Goal: Information Seeking & Learning: Learn about a topic

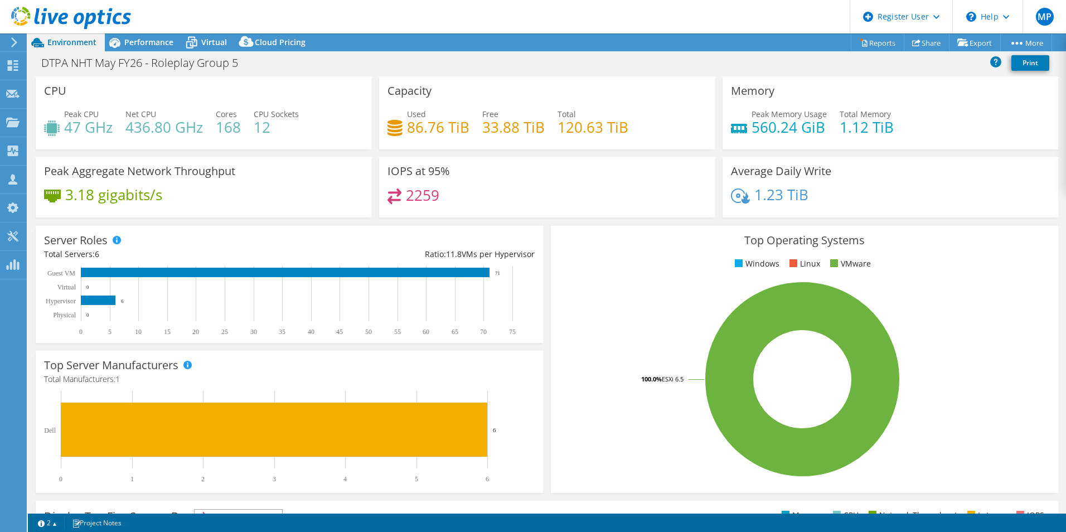
select select "EULondon"
select select "EUR"
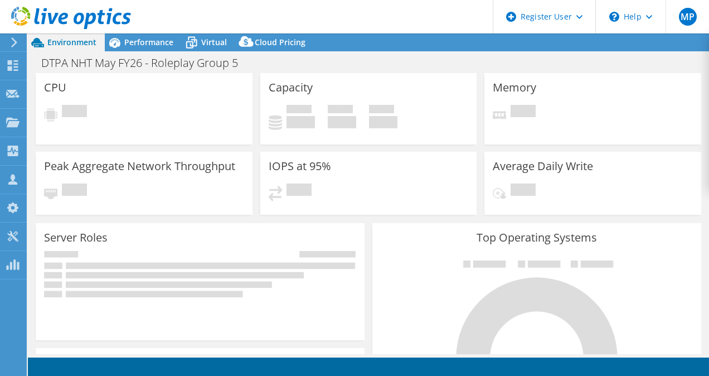
select select "EULondon"
select select "EUR"
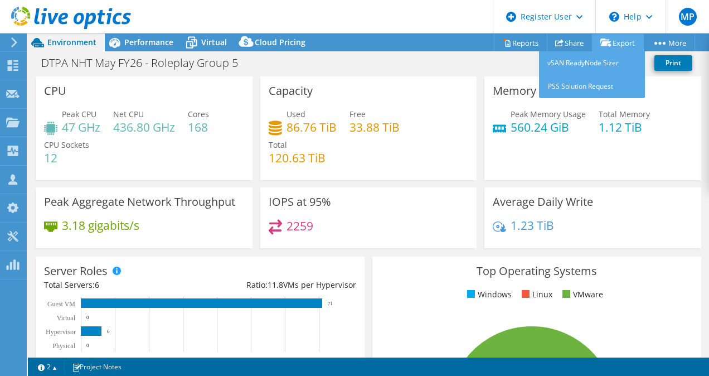
click at [617, 45] on link "Export" at bounding box center [618, 42] width 52 height 17
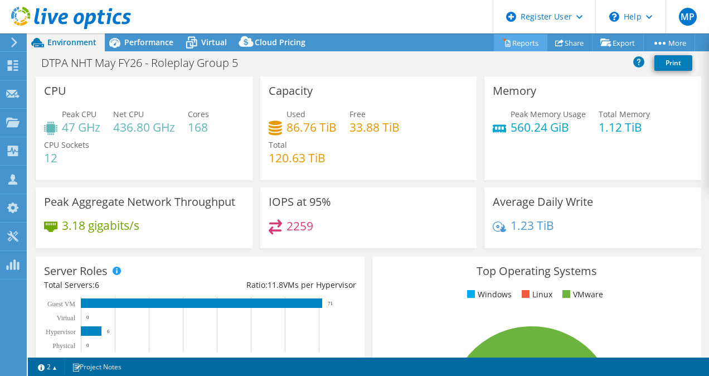
click at [510, 35] on link "Reports" at bounding box center [521, 42] width 54 height 17
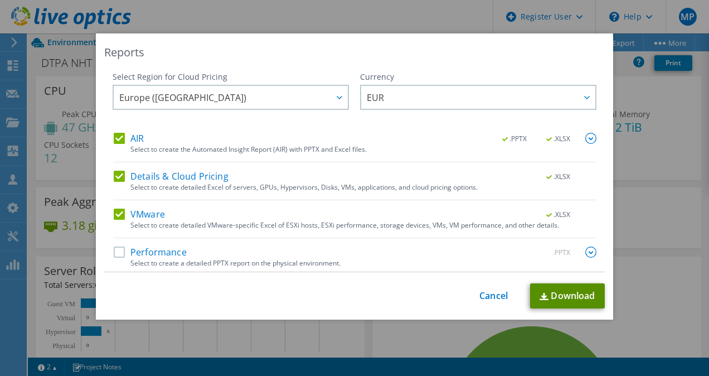
click at [542, 299] on img at bounding box center [544, 296] width 9 height 7
click at [121, 256] on label "Performance" at bounding box center [150, 251] width 73 height 11
click at [0, 0] on input "Performance" at bounding box center [0, 0] width 0 height 0
click at [126, 216] on label "VMware" at bounding box center [139, 214] width 51 height 11
click at [0, 0] on input "VMware" at bounding box center [0, 0] width 0 height 0
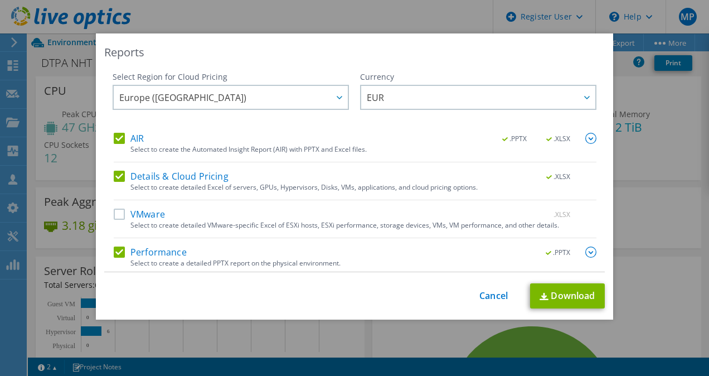
click at [119, 171] on label "Details & Cloud Pricing" at bounding box center [171, 176] width 115 height 11
click at [0, 0] on input "Details & Cloud Pricing" at bounding box center [0, 0] width 0 height 0
click at [114, 142] on label "AIR" at bounding box center [129, 138] width 30 height 11
click at [0, 0] on input "AIR" at bounding box center [0, 0] width 0 height 0
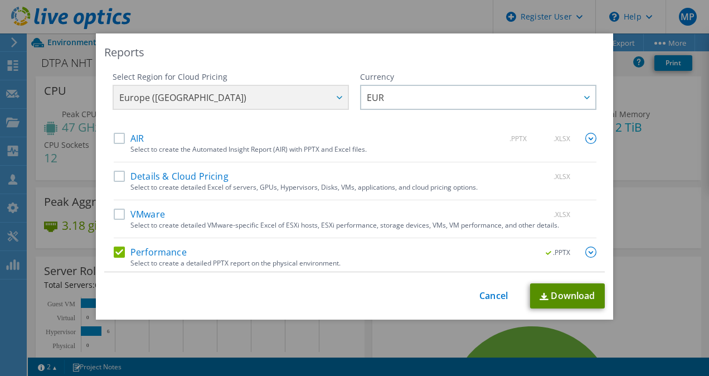
click at [546, 290] on link "Download" at bounding box center [567, 295] width 75 height 25
click at [371, 74] on div "Currency" at bounding box center [478, 76] width 236 height 11
click at [490, 306] on div "This process may take a while, please wait... Cancel Download" at bounding box center [354, 295] width 501 height 25
click at [489, 294] on link "Cancel" at bounding box center [494, 296] width 28 height 11
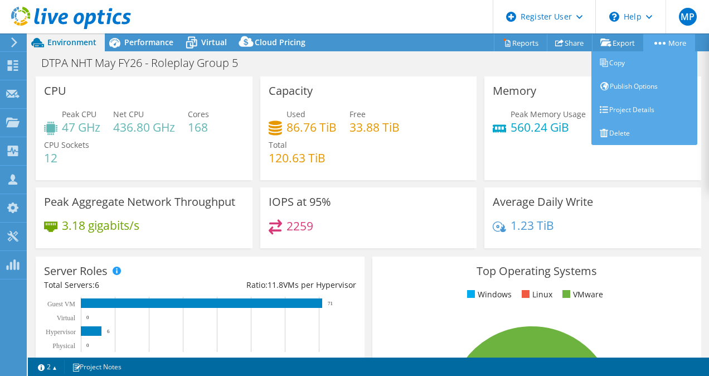
click at [671, 45] on link "More" at bounding box center [669, 42] width 52 height 17
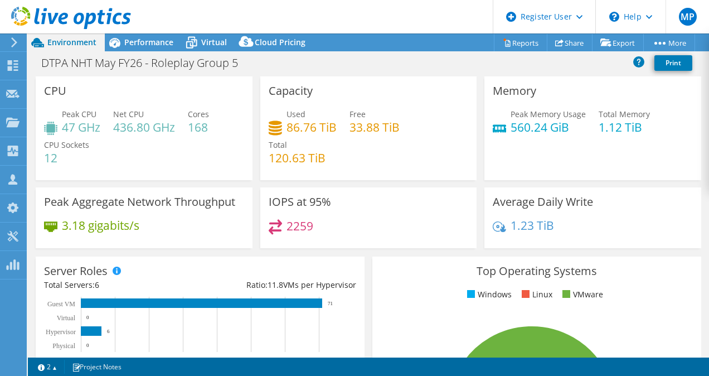
click at [677, 150] on div "Memory Peak Memory Usage 560.24 GiB Total Memory 1.12 TiB" at bounding box center [593, 128] width 217 height 104
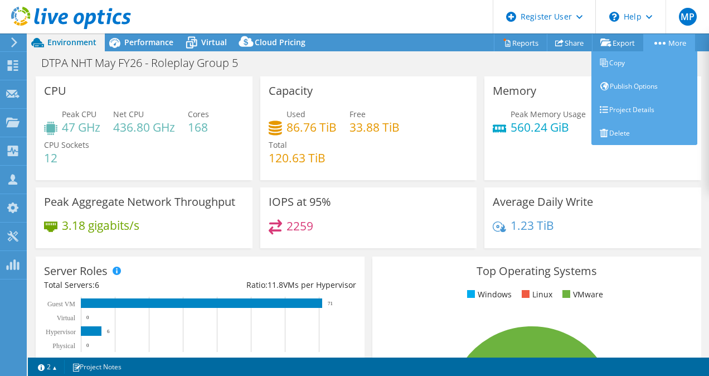
click at [659, 42] on circle at bounding box center [660, 43] width 3 height 3
click at [639, 59] on link "Copy" at bounding box center [645, 62] width 106 height 23
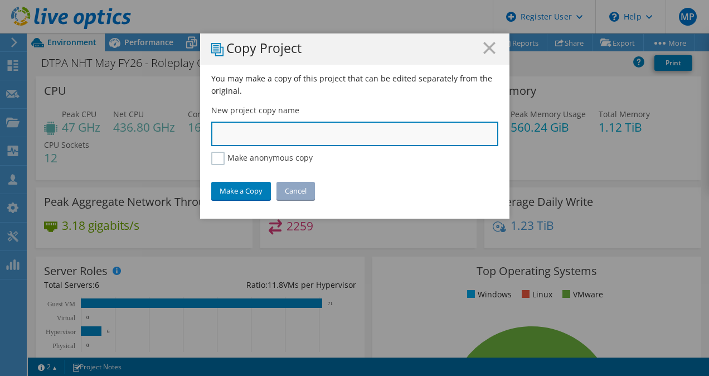
click at [260, 145] on input "text" at bounding box center [354, 134] width 287 height 25
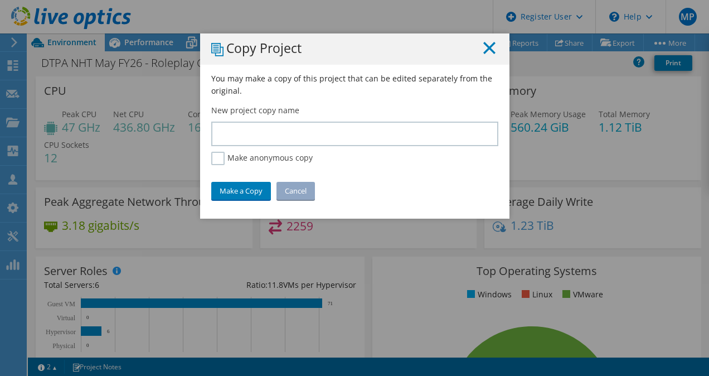
click at [484, 50] on line at bounding box center [489, 47] width 11 height 11
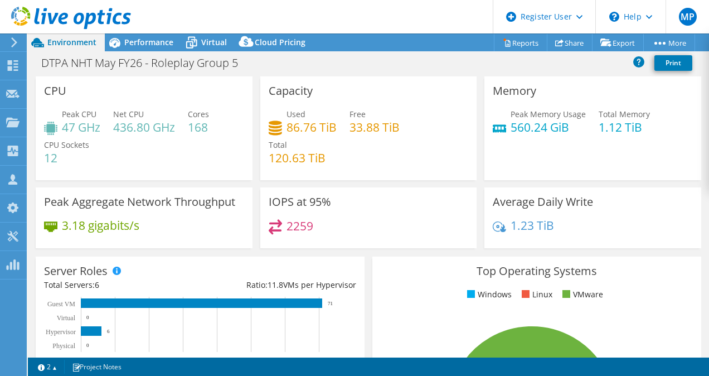
click at [79, 37] on span "Environment" at bounding box center [71, 42] width 49 height 11
click at [141, 39] on span "Performance" at bounding box center [148, 42] width 49 height 11
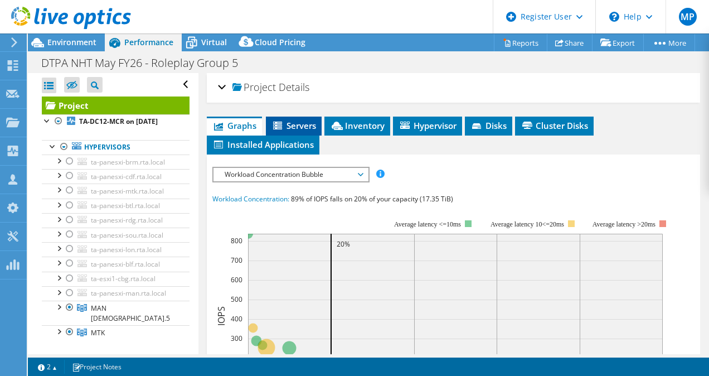
click at [288, 124] on span "Servers" at bounding box center [294, 125] width 45 height 11
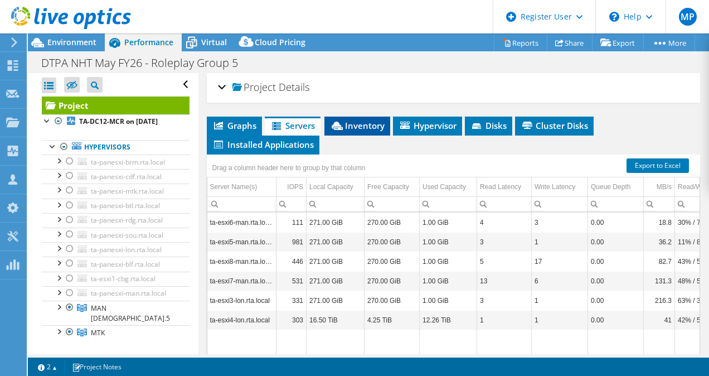
click at [364, 123] on span "Inventory" at bounding box center [357, 125] width 55 height 11
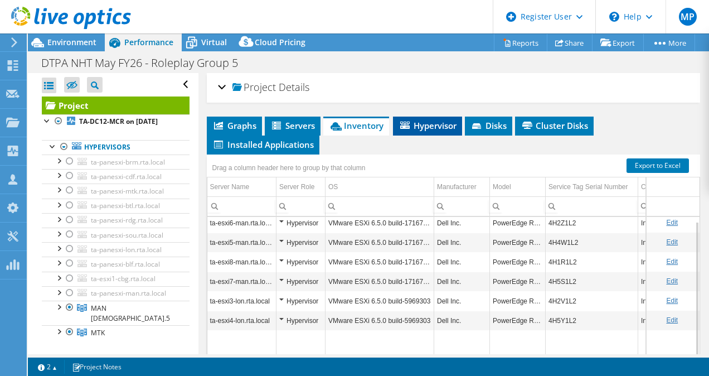
click at [428, 122] on span "Hypervisor" at bounding box center [428, 125] width 58 height 11
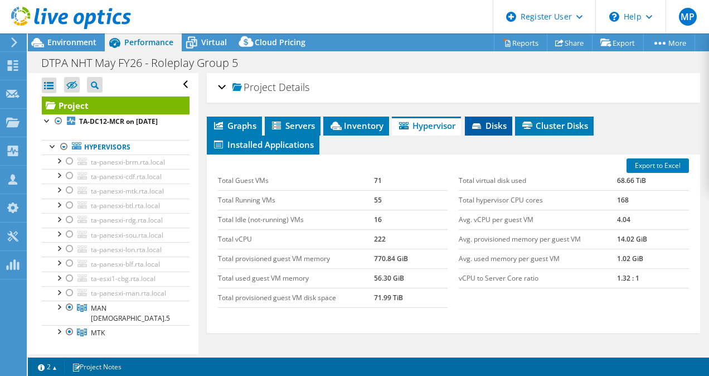
click at [490, 122] on span "Disks" at bounding box center [489, 125] width 36 height 11
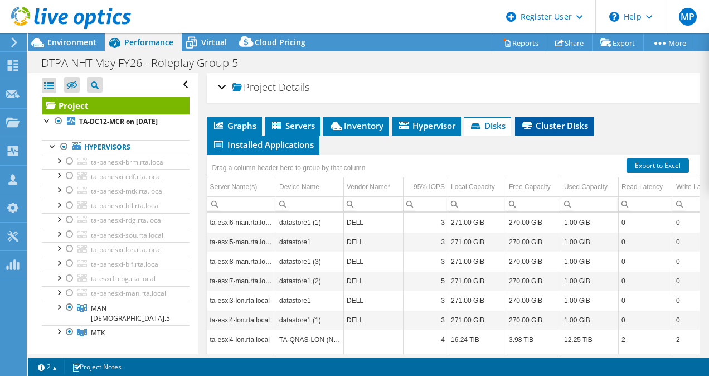
click at [534, 118] on li "Cluster Disks" at bounding box center [554, 126] width 79 height 19
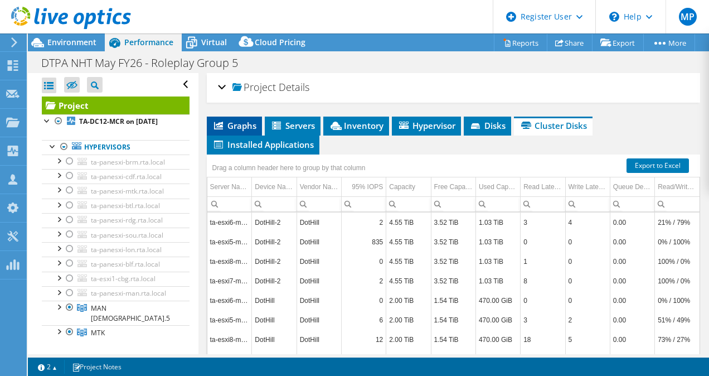
click at [239, 124] on span "Graphs" at bounding box center [234, 125] width 44 height 11
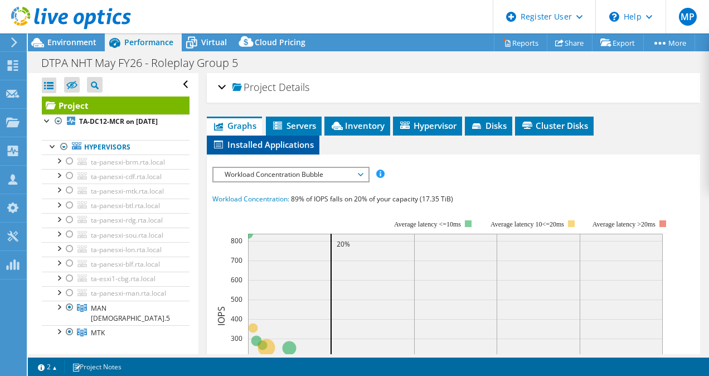
click at [262, 141] on span "Installed Applications" at bounding box center [262, 144] width 101 height 11
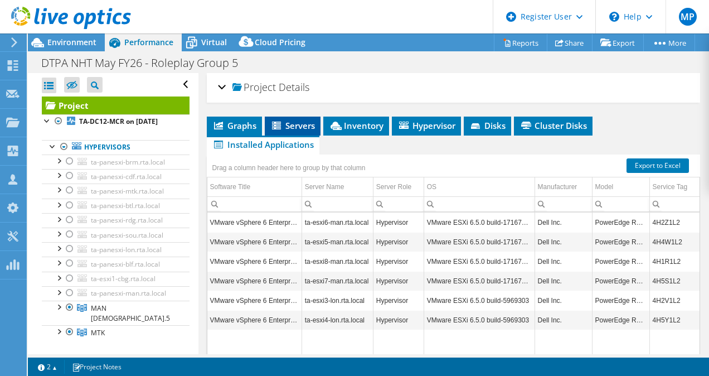
click at [288, 124] on span "Servers" at bounding box center [292, 125] width 45 height 11
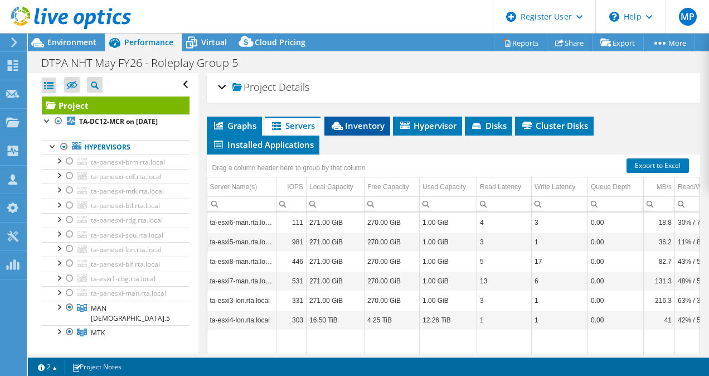
click at [374, 127] on span "Inventory" at bounding box center [357, 125] width 55 height 11
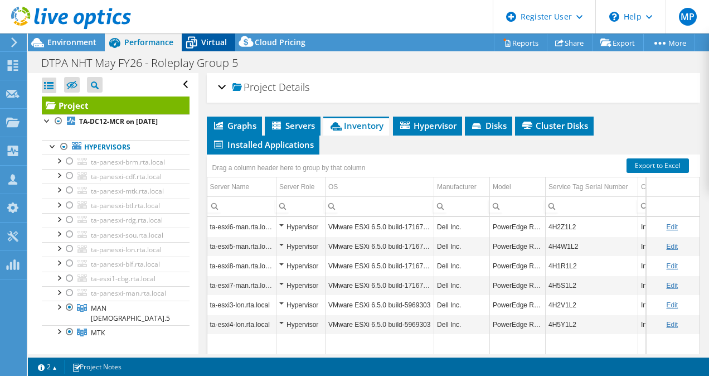
click at [215, 46] on span "Virtual" at bounding box center [214, 42] width 26 height 11
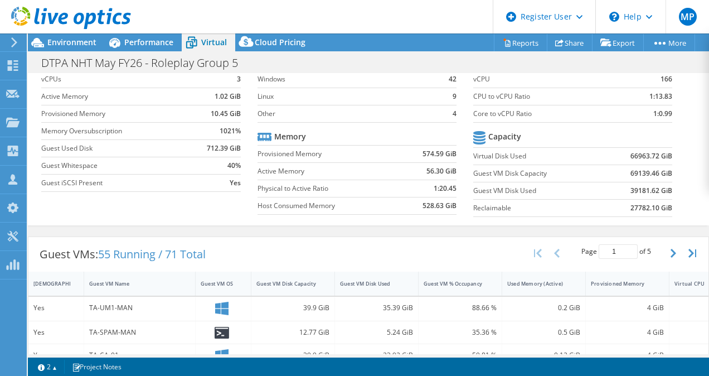
drag, startPoint x: 665, startPoint y: 246, endPoint x: 632, endPoint y: 256, distance: 34.4
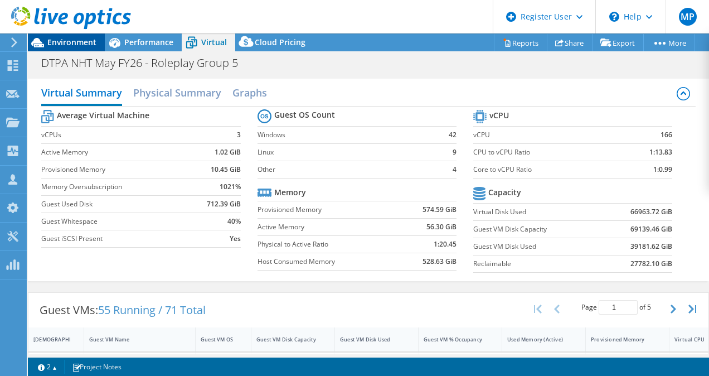
click at [38, 38] on icon at bounding box center [37, 42] width 13 height 9
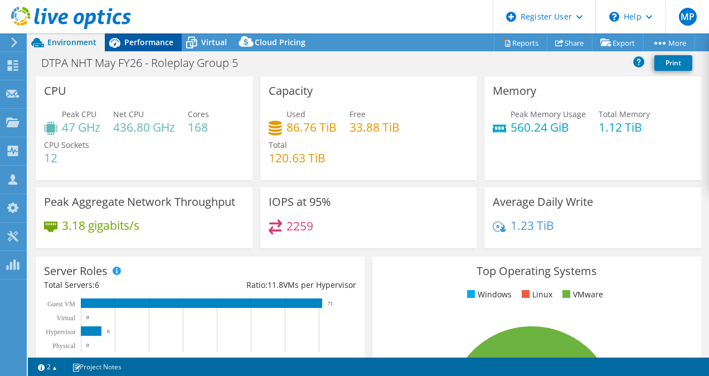
click at [157, 46] on span "Performance" at bounding box center [148, 42] width 49 height 11
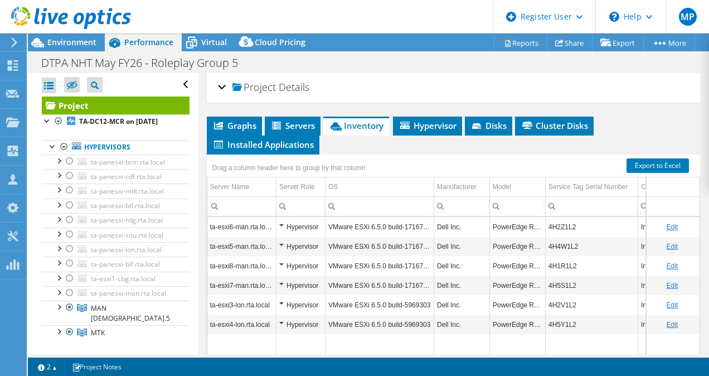
click at [220, 89] on div "Project Details" at bounding box center [454, 88] width 472 height 24
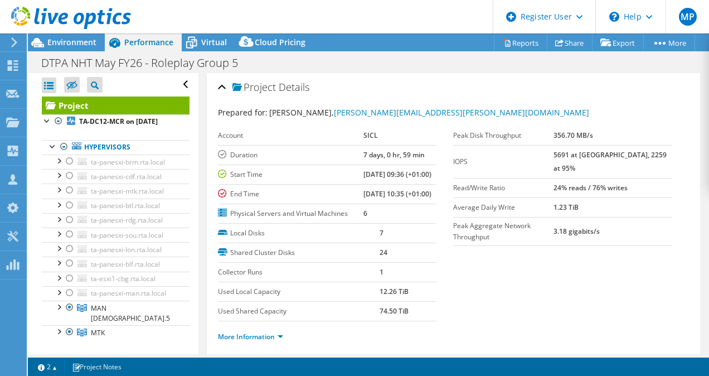
scroll to position [56, 0]
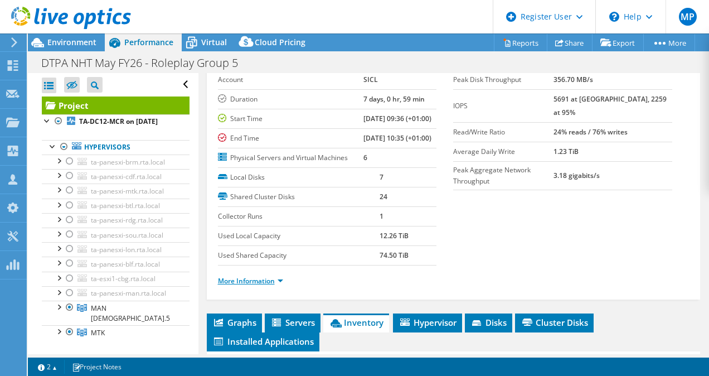
click at [267, 285] on link "More Information" at bounding box center [250, 280] width 65 height 9
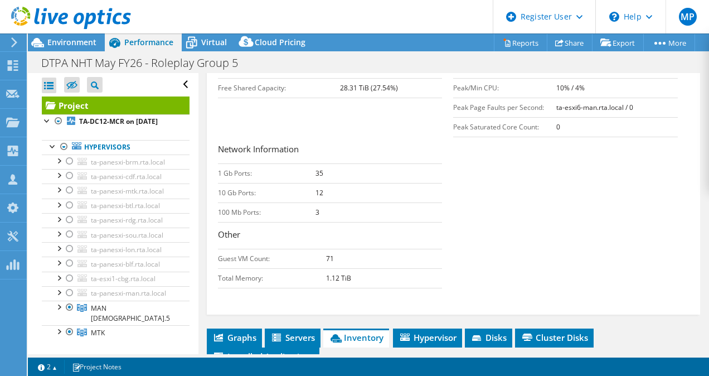
scroll to position [335, 0]
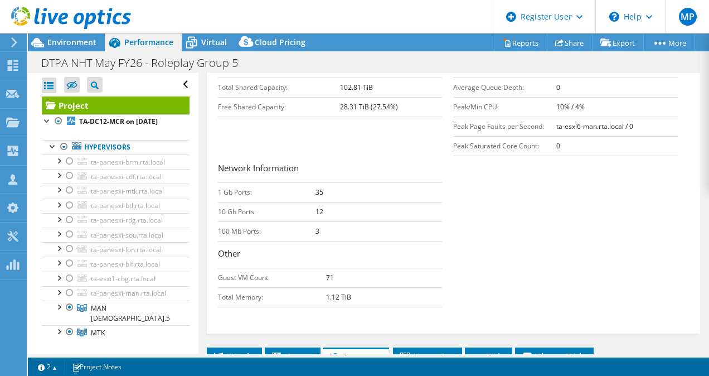
click at [180, 87] on div "Open All Close All Hide Excluded Nodes Project Tree Filter" at bounding box center [116, 84] width 148 height 23
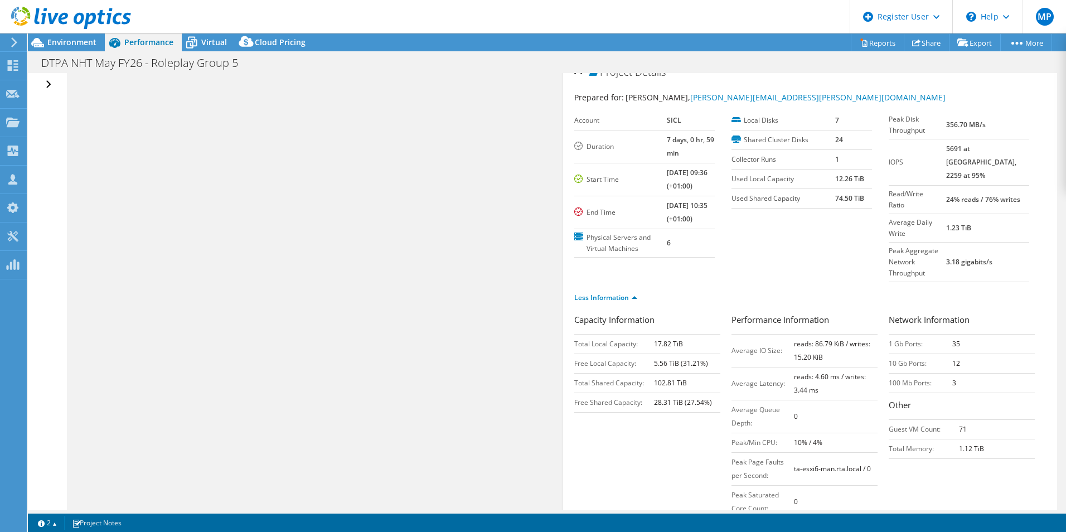
scroll to position [0, 0]
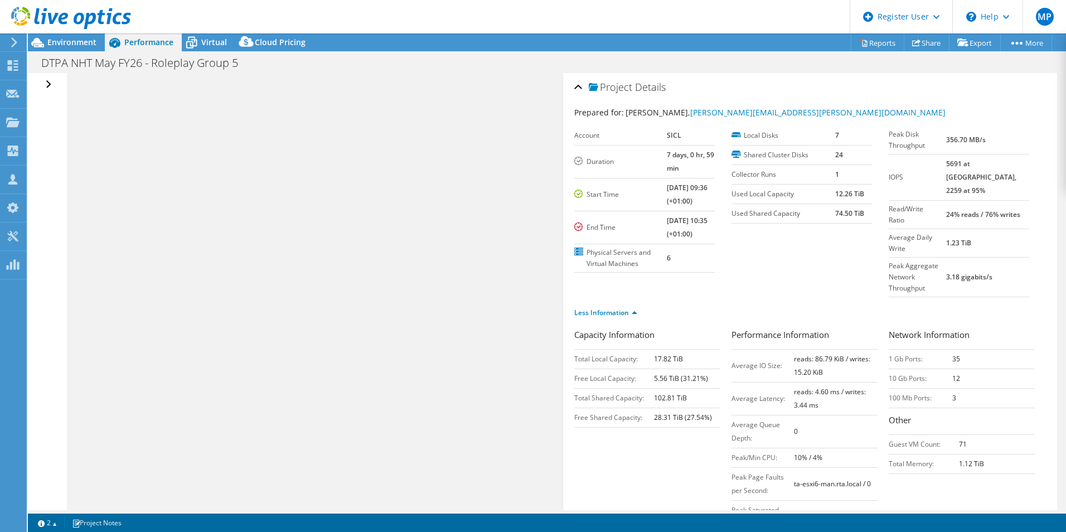
drag, startPoint x: 560, startPoint y: 292, endPoint x: 511, endPoint y: 265, distance: 55.9
click at [520, 291] on div "Open All Close All Hide Excluded Nodes Project Tree Filter" at bounding box center [547, 291] width 1038 height 437
click at [50, 83] on div "Open All Close All Hide Excluded Nodes Project Tree Filter" at bounding box center [50, 84] width 16 height 23
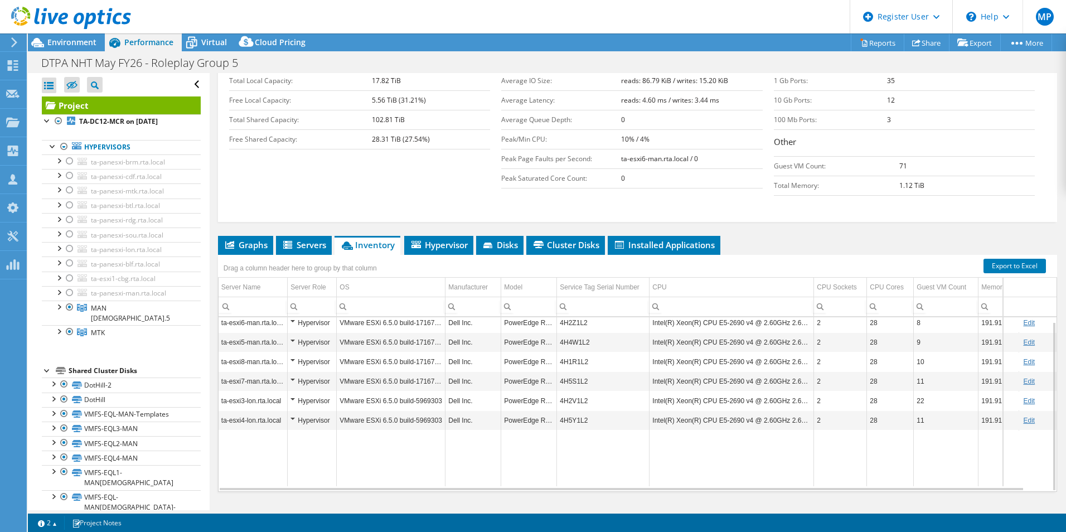
scroll to position [229, 0]
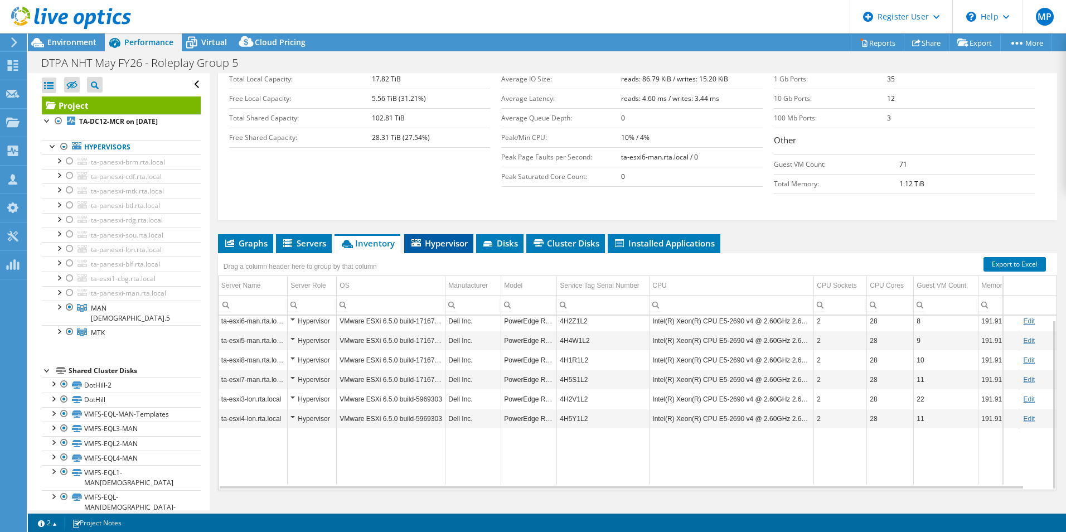
click at [435, 238] on span "Hypervisor" at bounding box center [439, 243] width 58 height 11
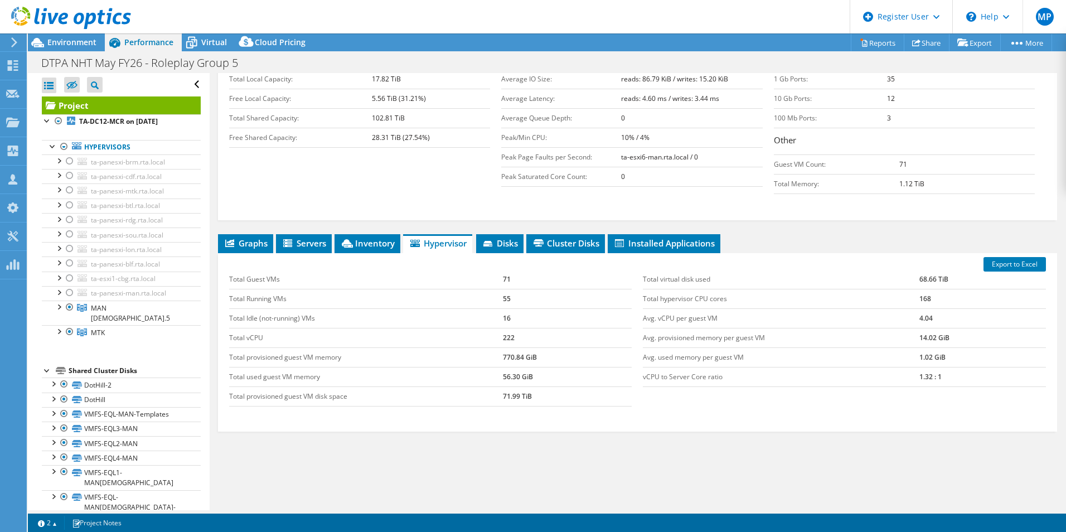
click at [295, 253] on div "Export to Excel Total Guest VMs 71 Total Running VMs 55 Total Idle (not-running…" at bounding box center [637, 342] width 839 height 178
click at [293, 239] on icon at bounding box center [288, 243] width 11 height 9
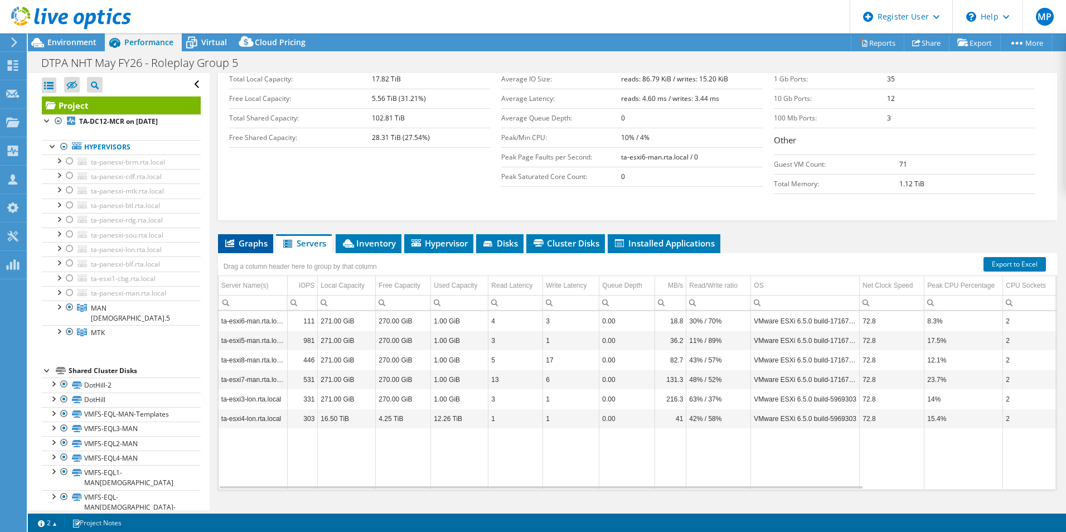
click at [249, 234] on li "Graphs" at bounding box center [245, 243] width 55 height 19
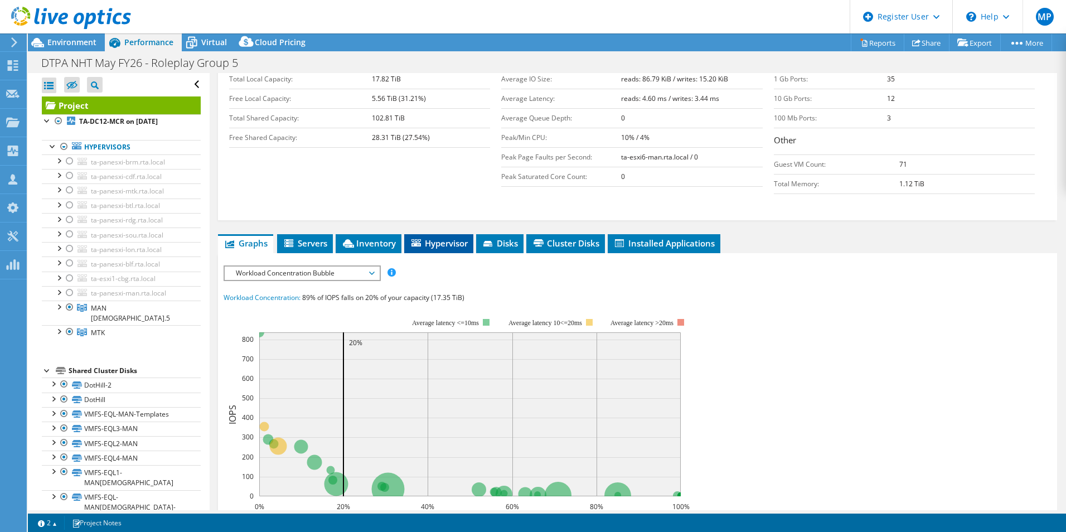
click at [451, 238] on span "Hypervisor" at bounding box center [439, 243] width 58 height 11
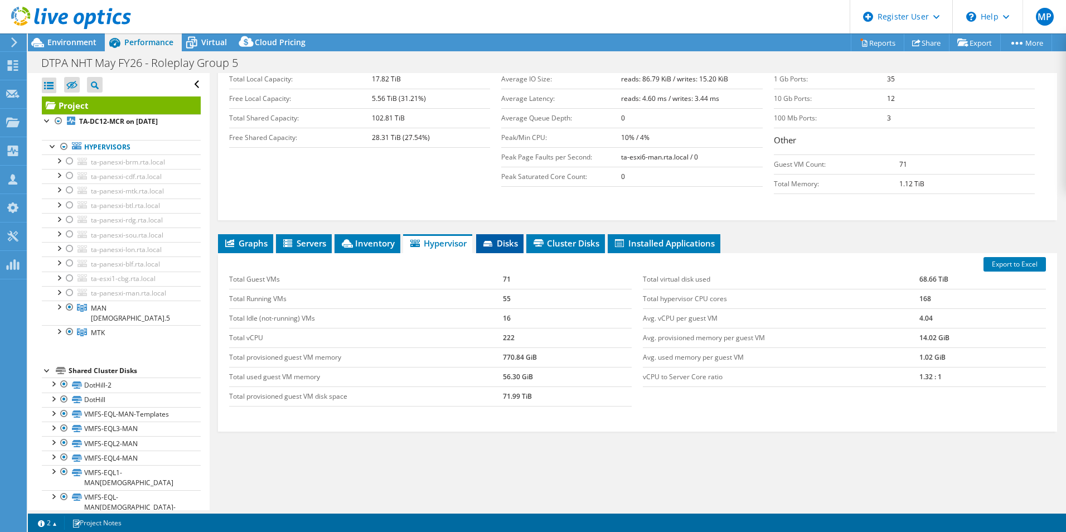
click at [487, 241] on icon at bounding box center [488, 244] width 11 height 7
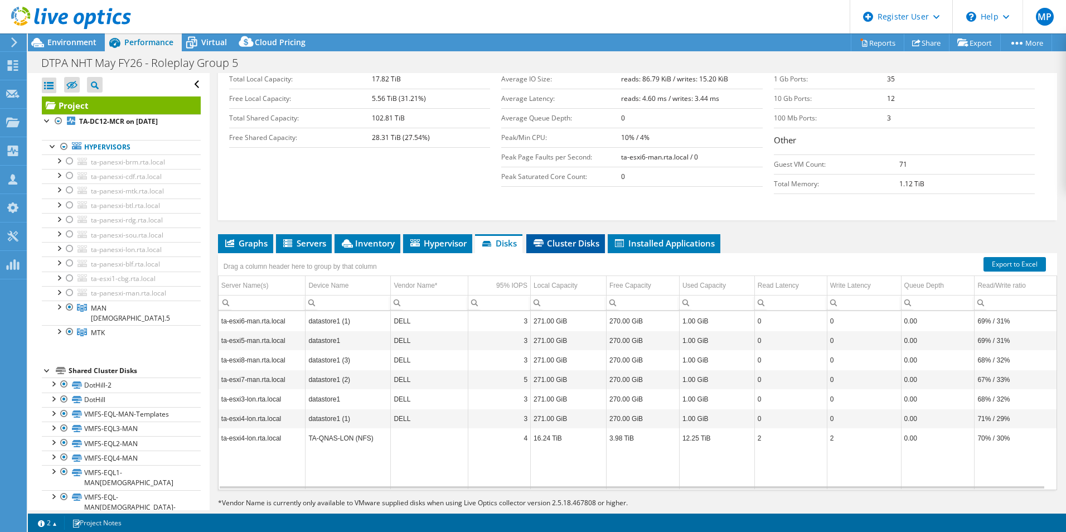
click at [568, 238] on span "Cluster Disks" at bounding box center [565, 243] width 67 height 11
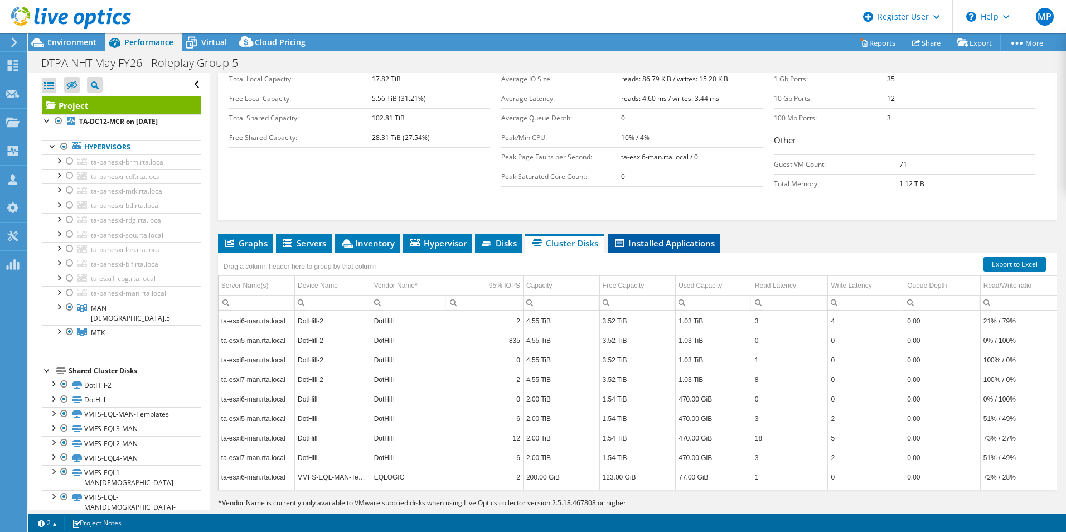
click at [684, 238] on span "Installed Applications" at bounding box center [663, 243] width 101 height 11
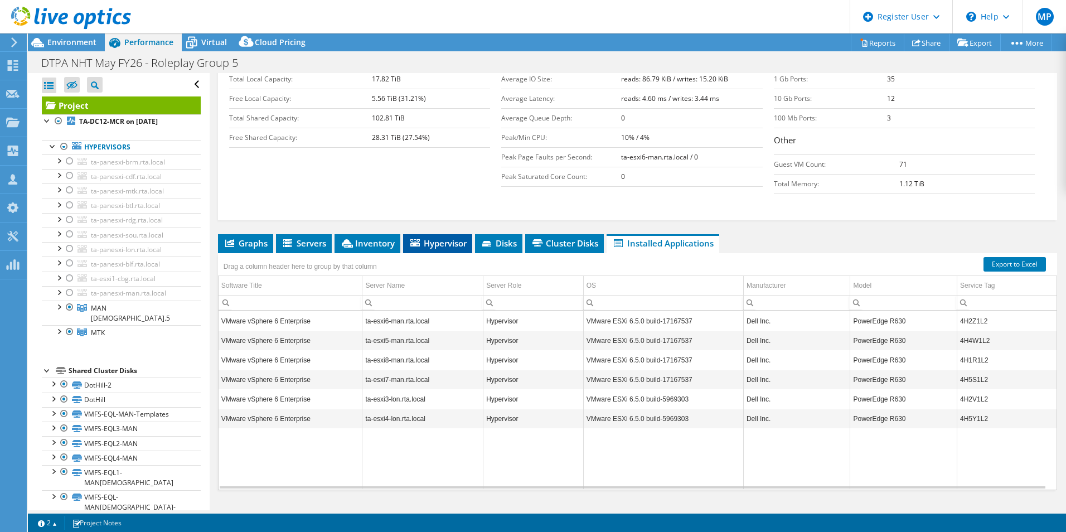
click at [448, 238] on span "Hypervisor" at bounding box center [438, 243] width 58 height 11
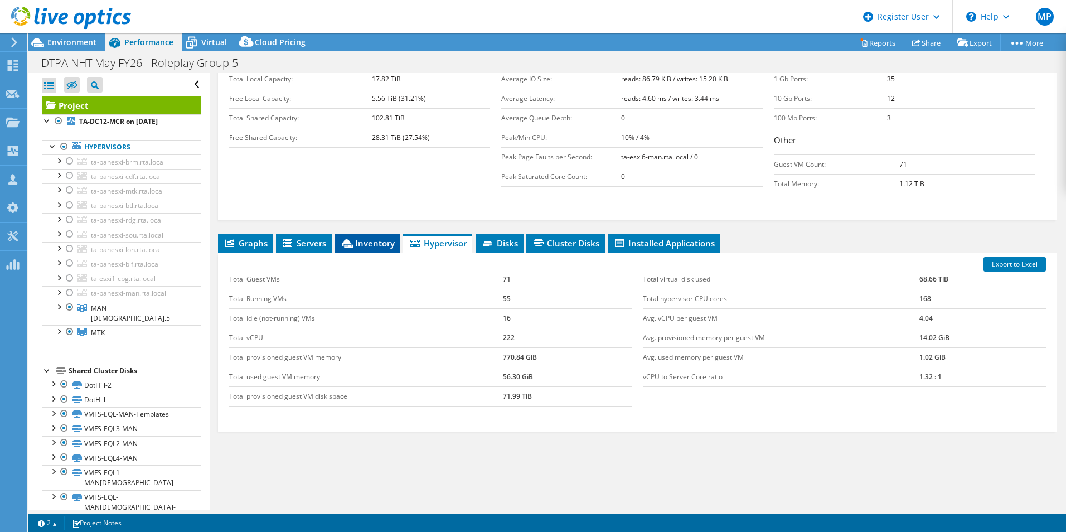
click at [339, 234] on li "Inventory" at bounding box center [368, 243] width 66 height 19
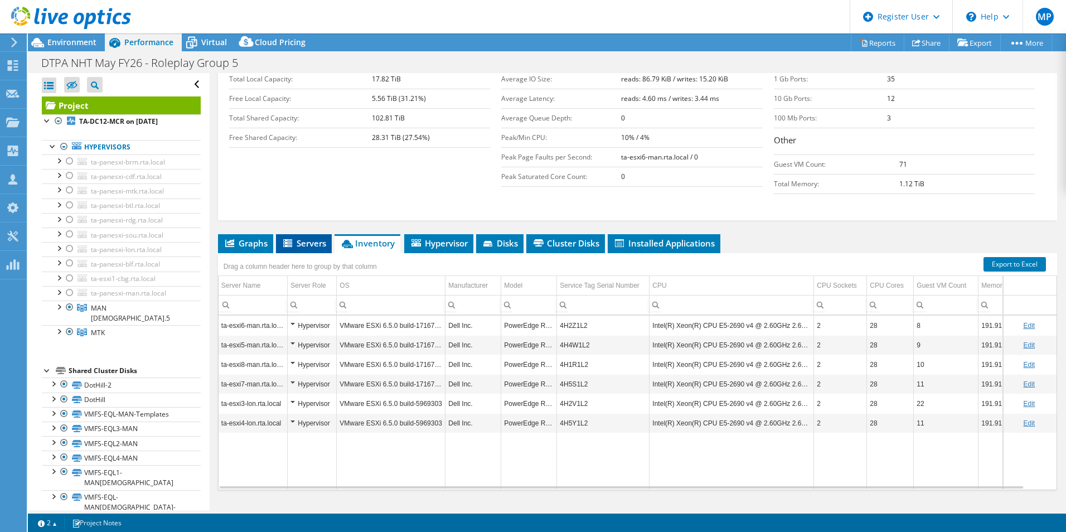
click at [303, 238] on span "Servers" at bounding box center [304, 243] width 45 height 11
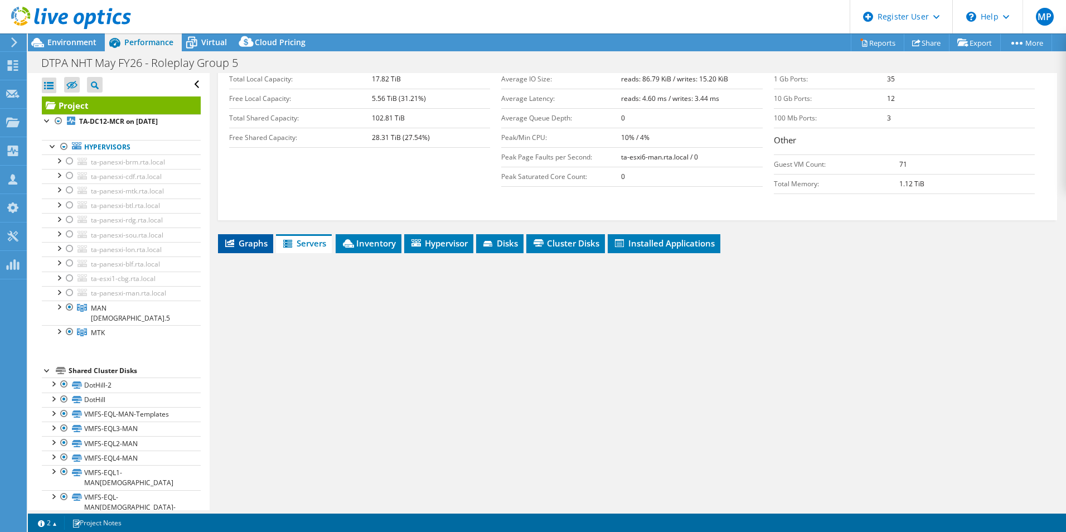
click at [246, 238] on span "Graphs" at bounding box center [246, 243] width 44 height 11
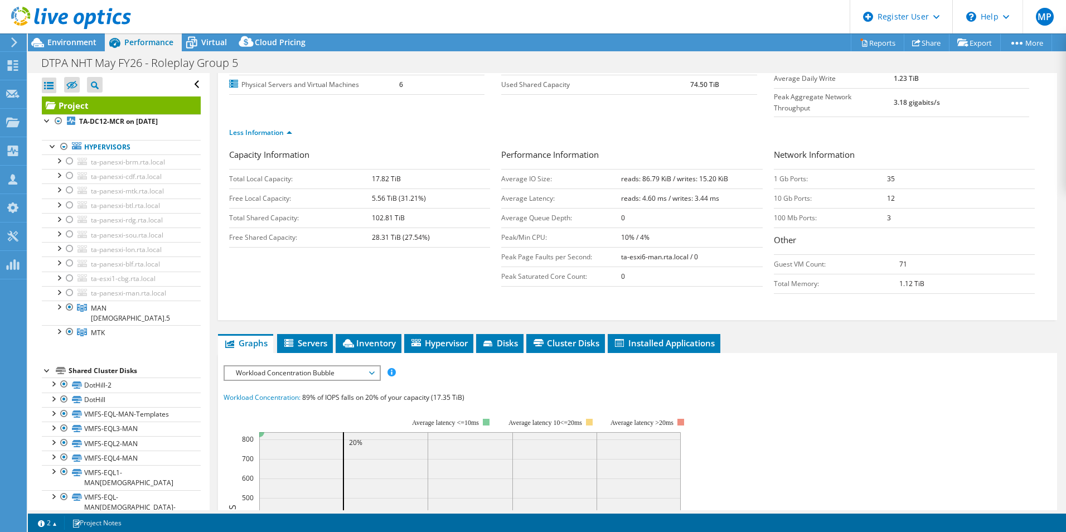
scroll to position [223, 0]
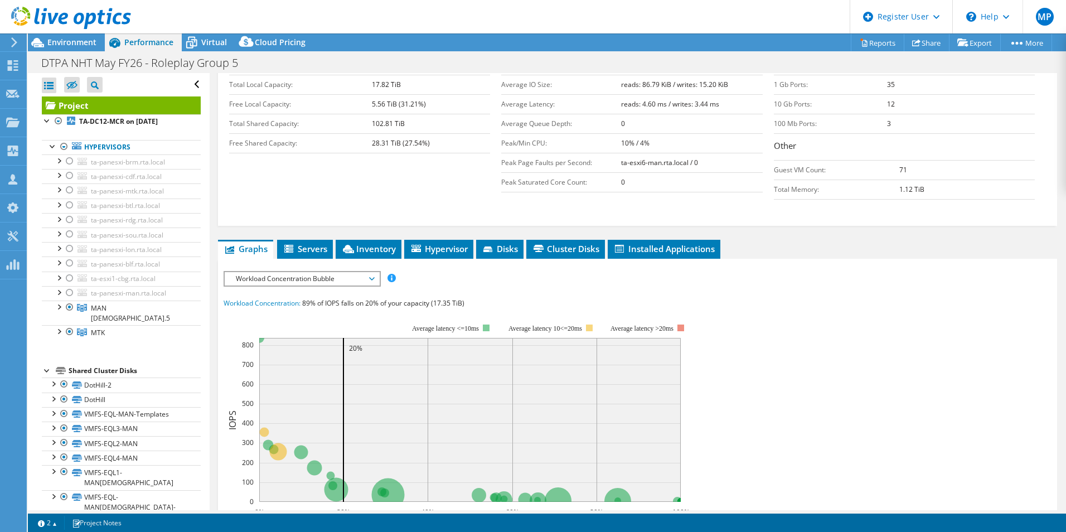
click at [329, 271] on div "IOPS Disk Throughput IO Size Latency Queue Depth CPU Percentage Memory Page Fau…" at bounding box center [638, 477] width 828 height 413
click at [327, 272] on span "Workload Concentration Bubble" at bounding box center [301, 278] width 143 height 13
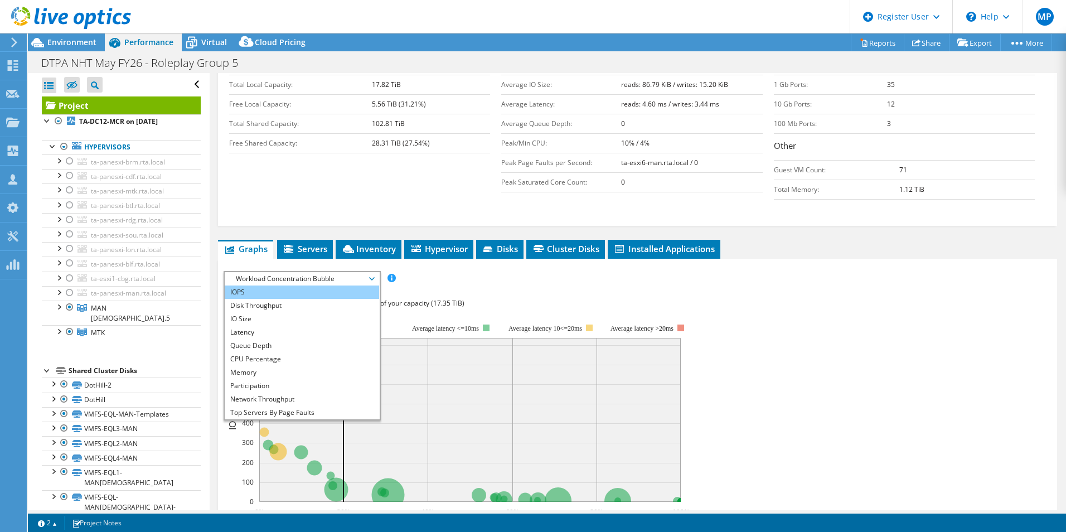
click at [313, 285] on li "IOPS" at bounding box center [302, 291] width 154 height 13
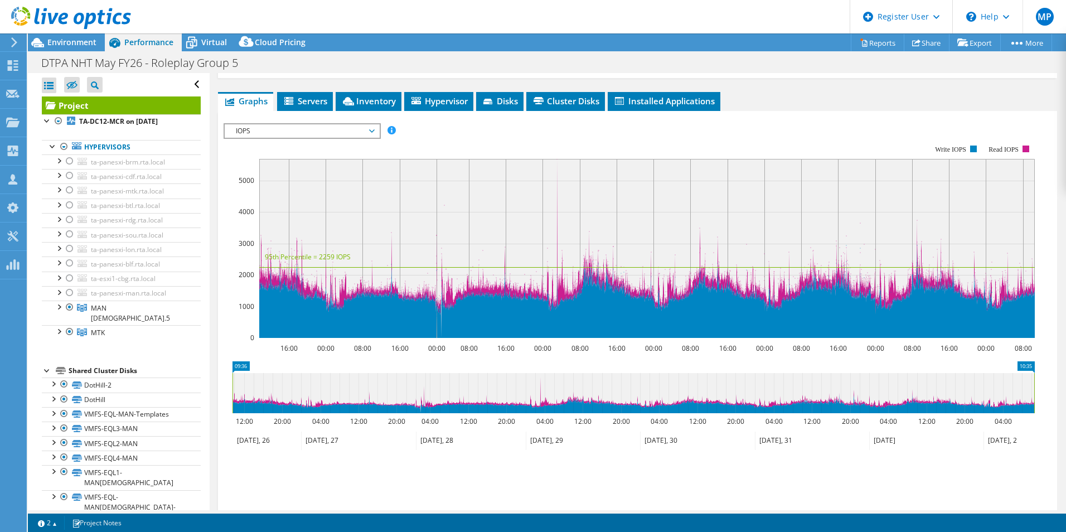
scroll to position [390, 0]
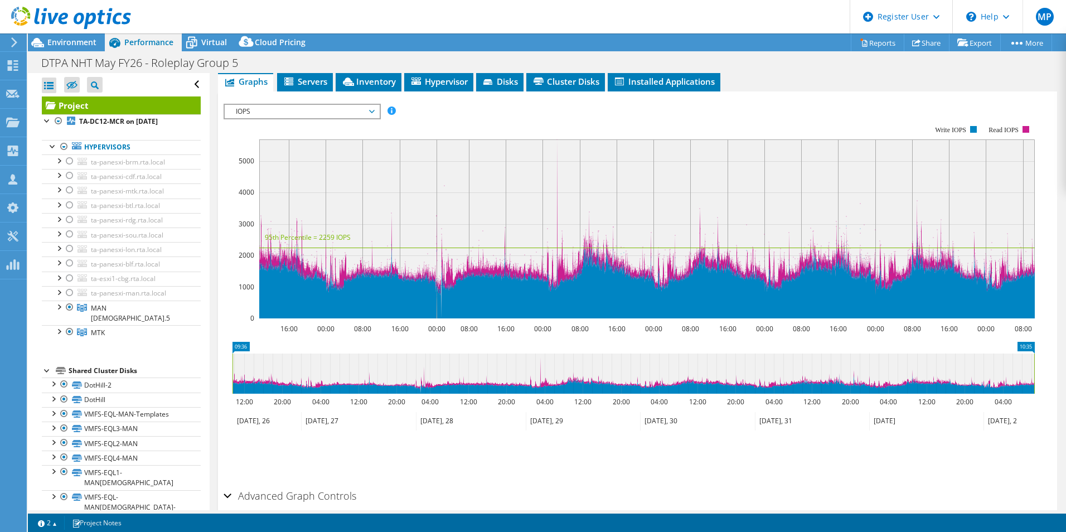
click at [337, 110] on rect at bounding box center [629, 221] width 811 height 223
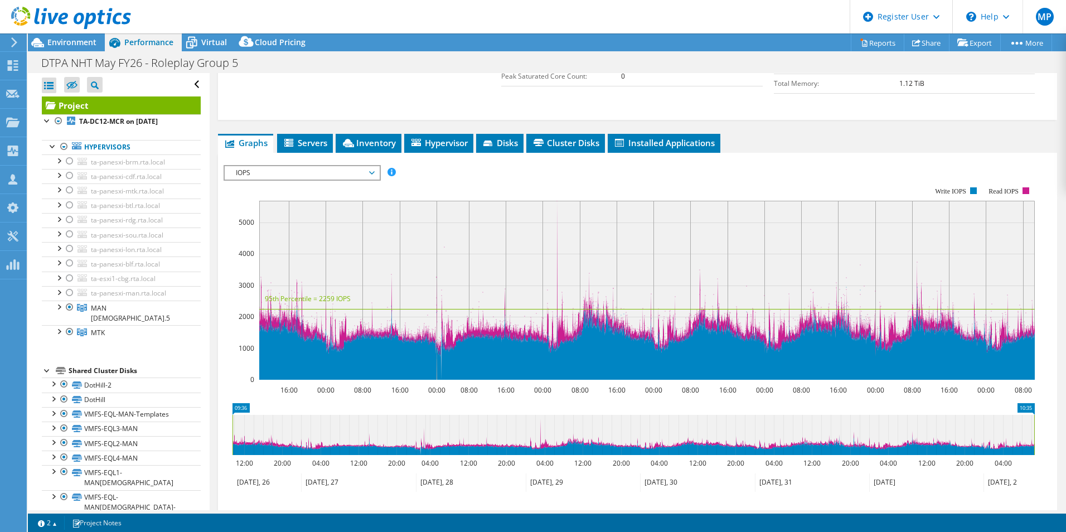
scroll to position [252, 0]
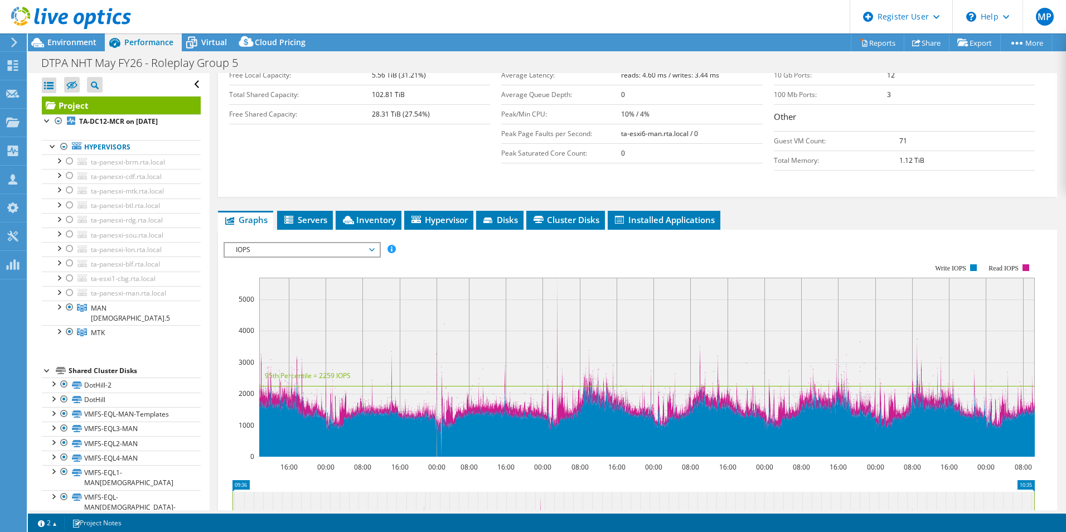
click at [289, 243] on span "IOPS" at bounding box center [301, 249] width 143 height 13
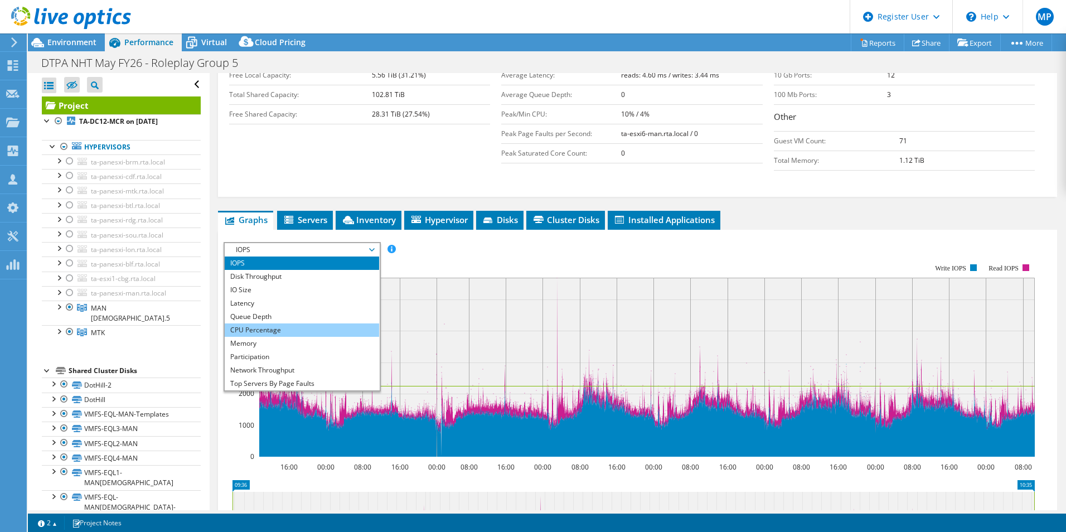
scroll to position [40, 0]
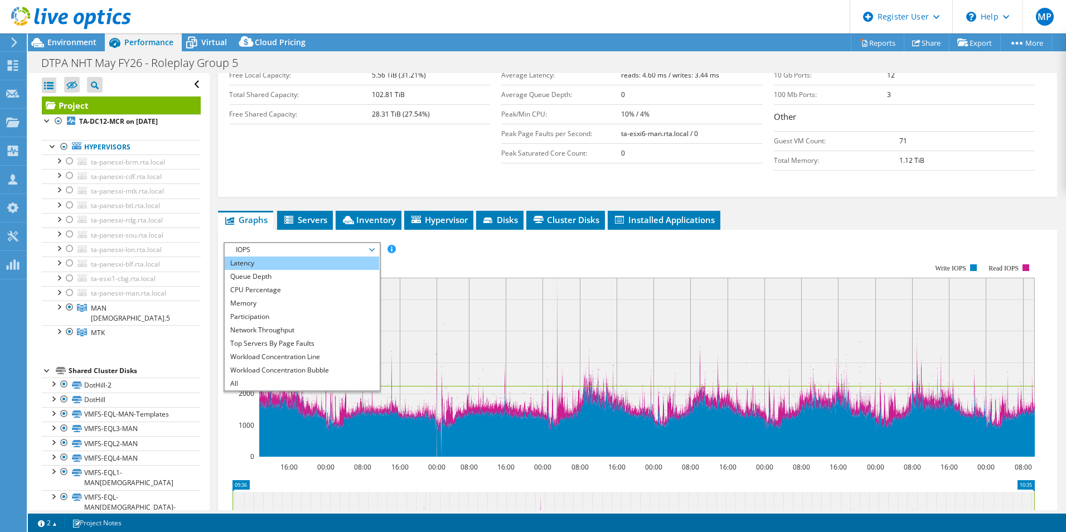
click at [268, 256] on li "Latency" at bounding box center [302, 262] width 154 height 13
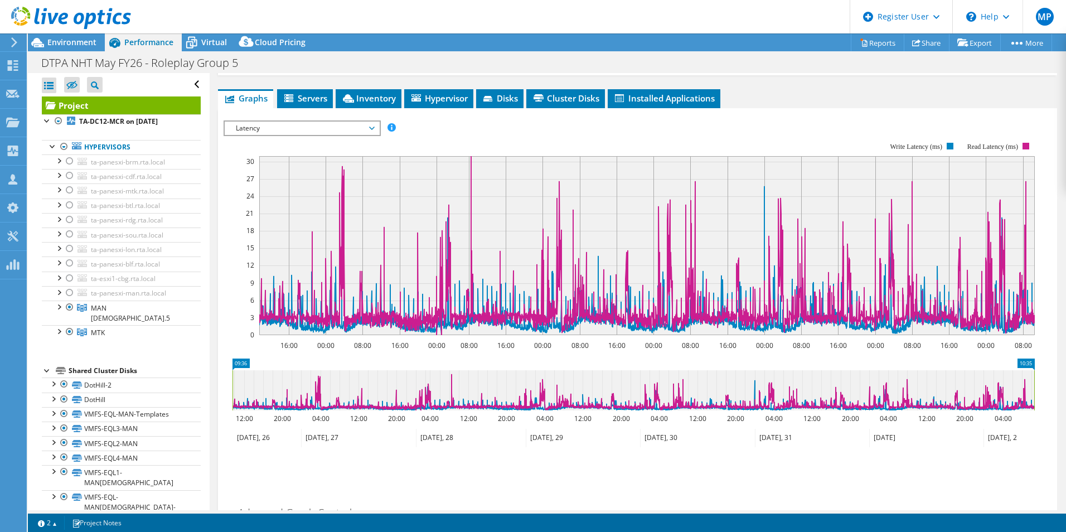
scroll to position [250, 0]
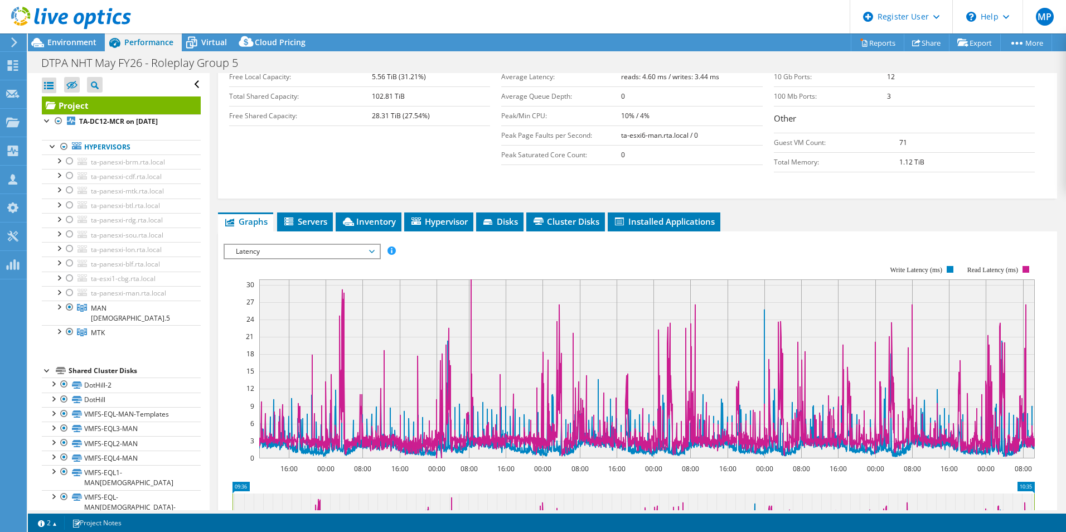
click at [309, 250] on rect at bounding box center [629, 361] width 811 height 223
click at [305, 245] on span "Latency" at bounding box center [301, 251] width 143 height 13
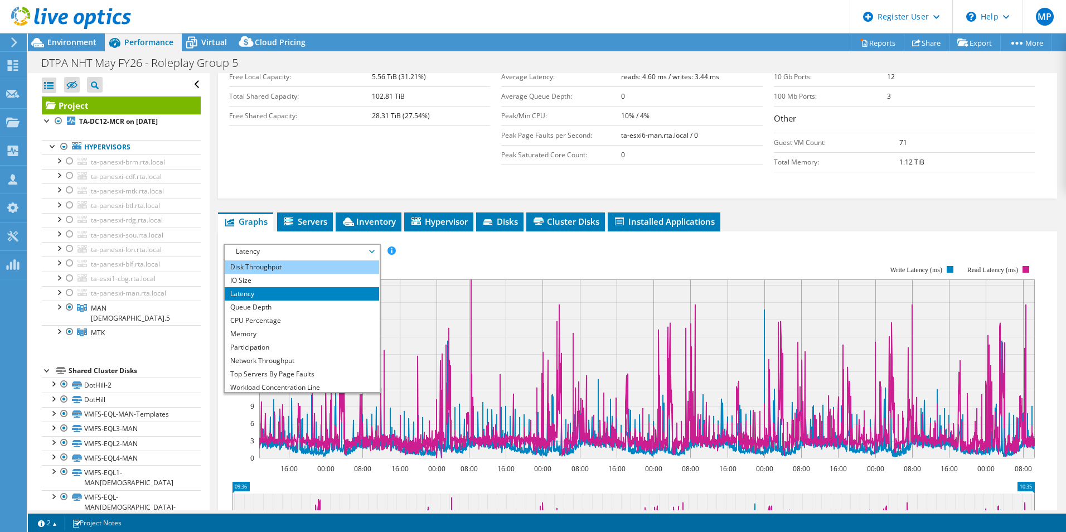
scroll to position [0, 0]
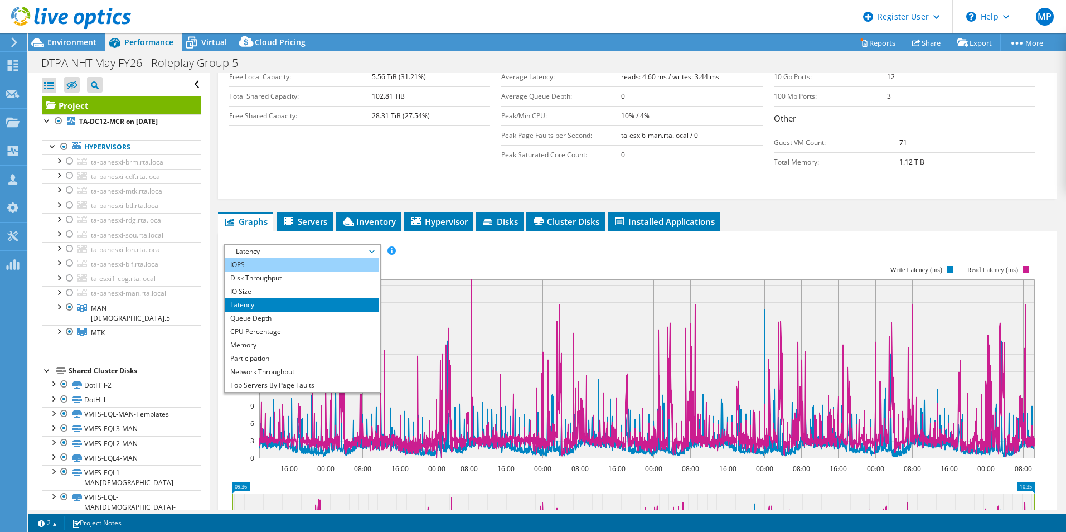
click at [263, 258] on li "IOPS" at bounding box center [302, 264] width 154 height 13
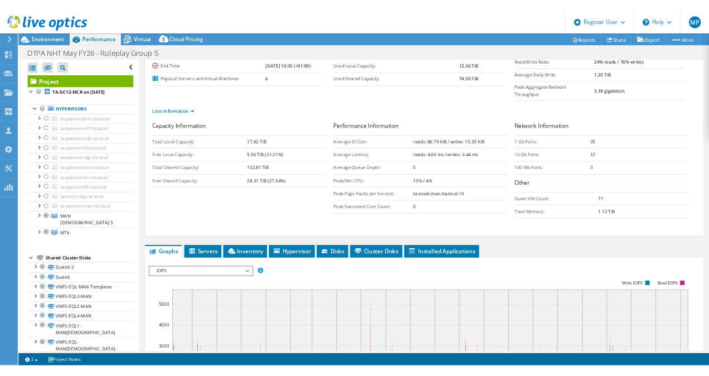
scroll to position [112, 0]
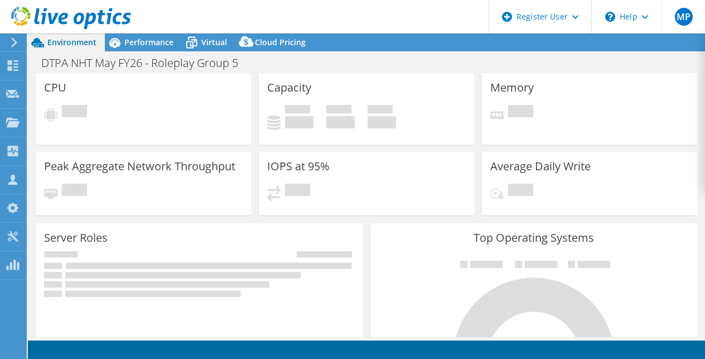
select select "EULondon"
select select "EUR"
select select "USD"
select select "EULondon"
select select "EUR"
